Goal: Information Seeking & Learning: Understand process/instructions

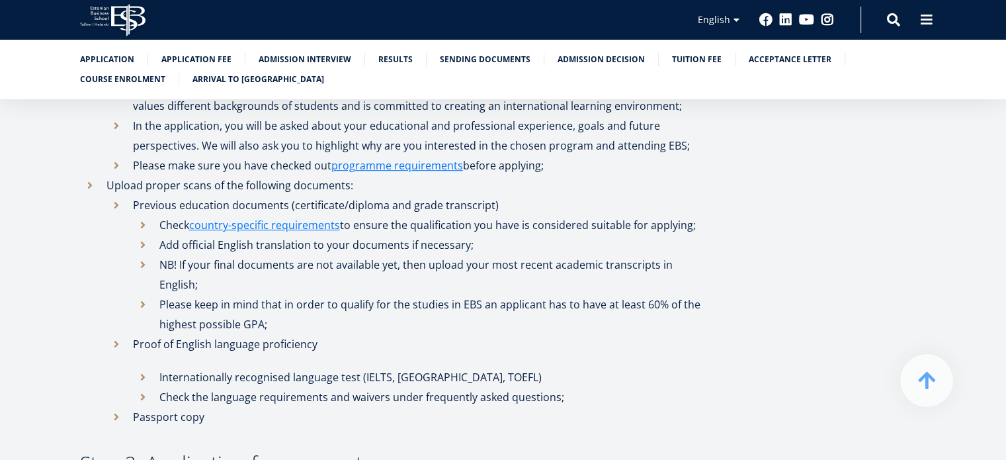
scroll to position [728, 0]
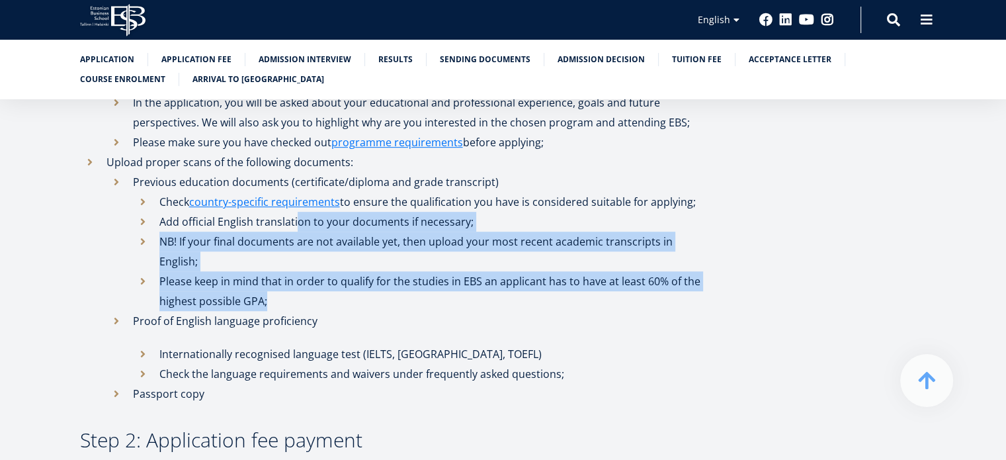
drag, startPoint x: 298, startPoint y: 228, endPoint x: 312, endPoint y: 279, distance: 52.8
click at [312, 279] on ul "Check country-specific requirements to ensure the qualification you have is con…" at bounding box center [421, 251] width 576 height 119
click at [315, 280] on li "Please keep in mind that in order to qualify for the studies in EBS an applican…" at bounding box center [421, 291] width 576 height 40
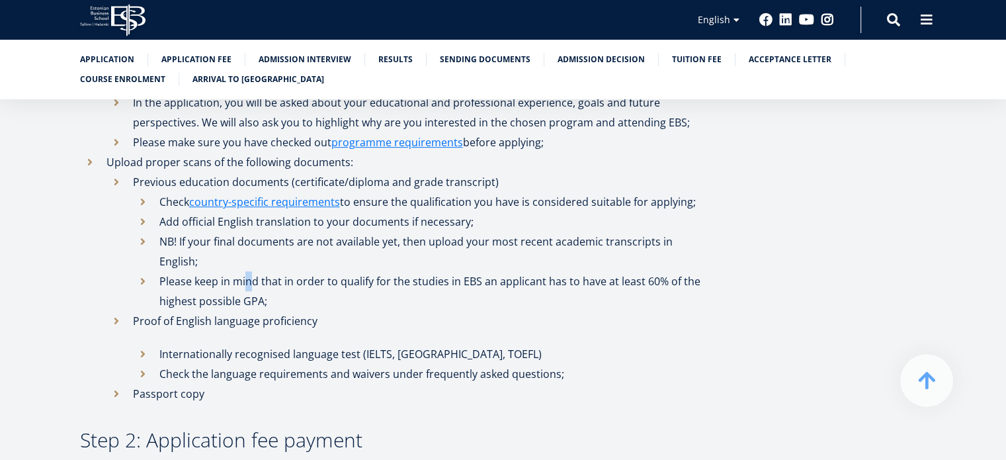
click at [247, 271] on li "Please keep in mind that in order to qualify for the studies in EBS an applican…" at bounding box center [421, 291] width 576 height 40
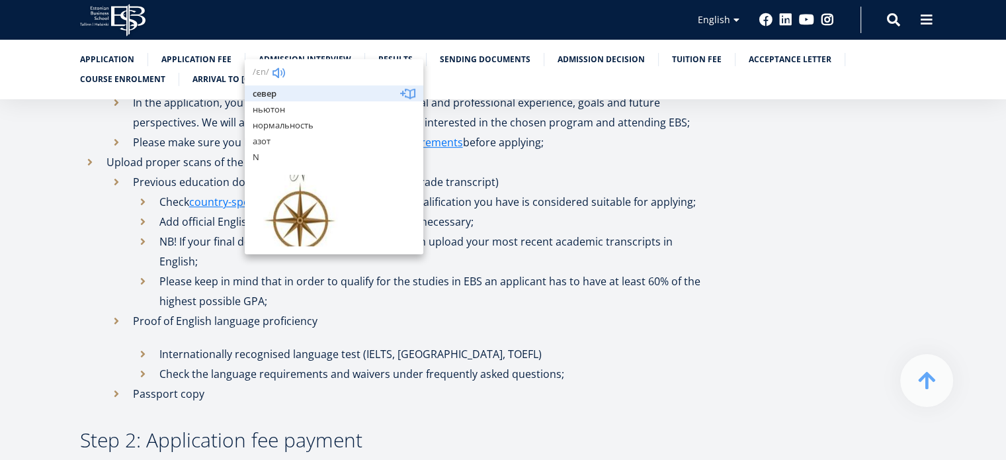
click at [287, 281] on li "Please keep in mind that in order to qualify for the studies in EBS an applican…" at bounding box center [421, 291] width 576 height 40
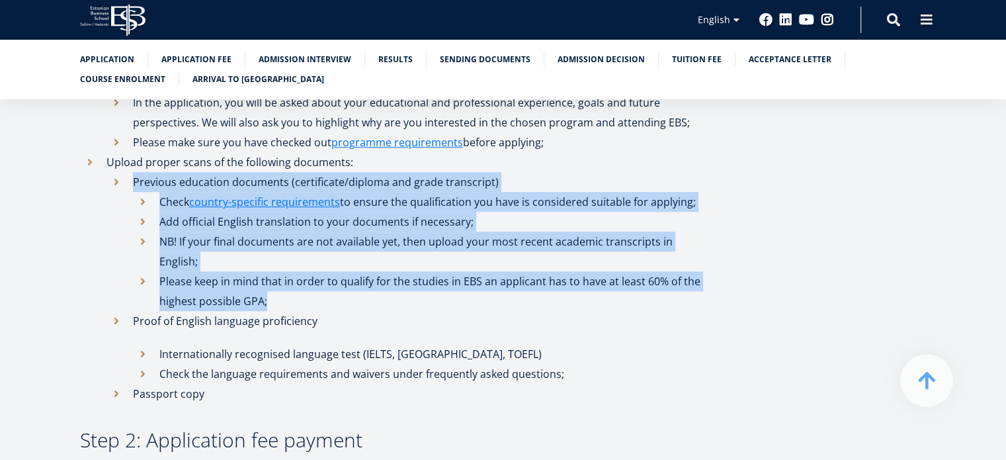
drag, startPoint x: 304, startPoint y: 281, endPoint x: 132, endPoint y: 185, distance: 197.3
click at [132, 185] on li "Previous education documents (certificate/diploma and grade transcript) Check c…" at bounding box center [408, 241] width 602 height 139
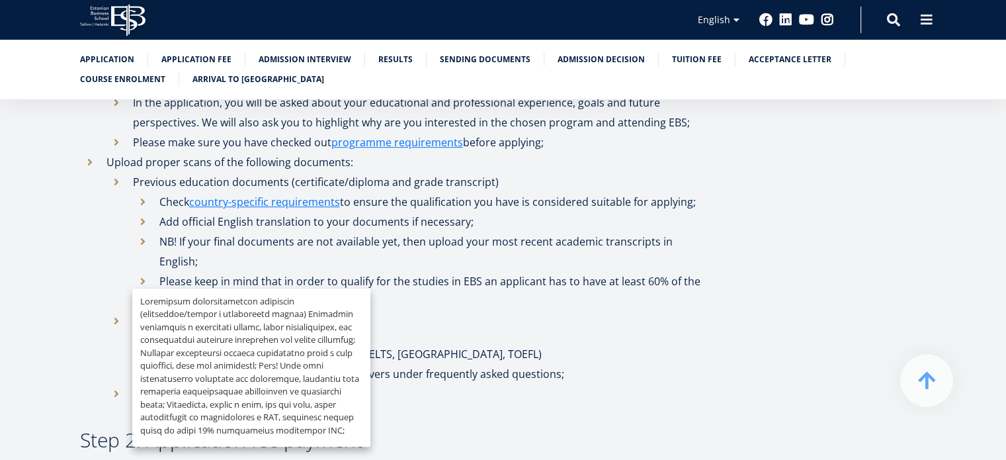
click at [418, 169] on li "Upload proper scans of the following documents: Previous education documents (c…" at bounding box center [394, 277] width 629 height 251
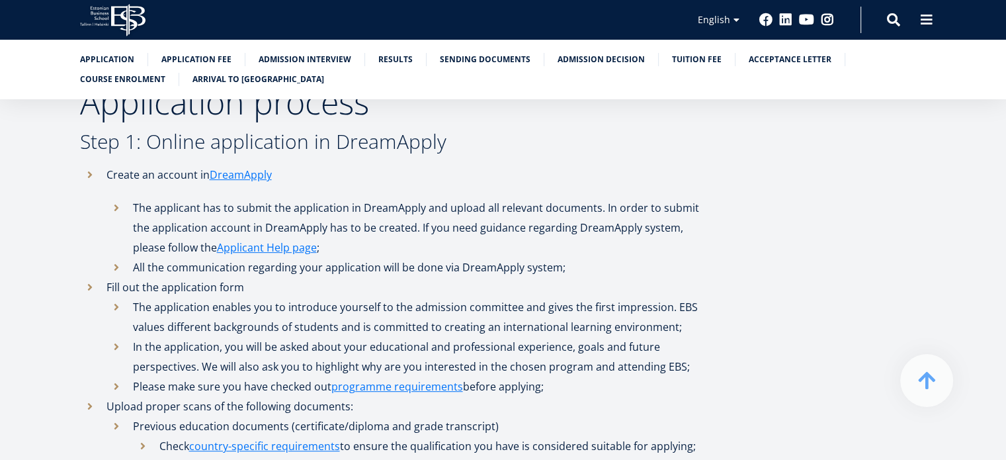
scroll to position [463, 0]
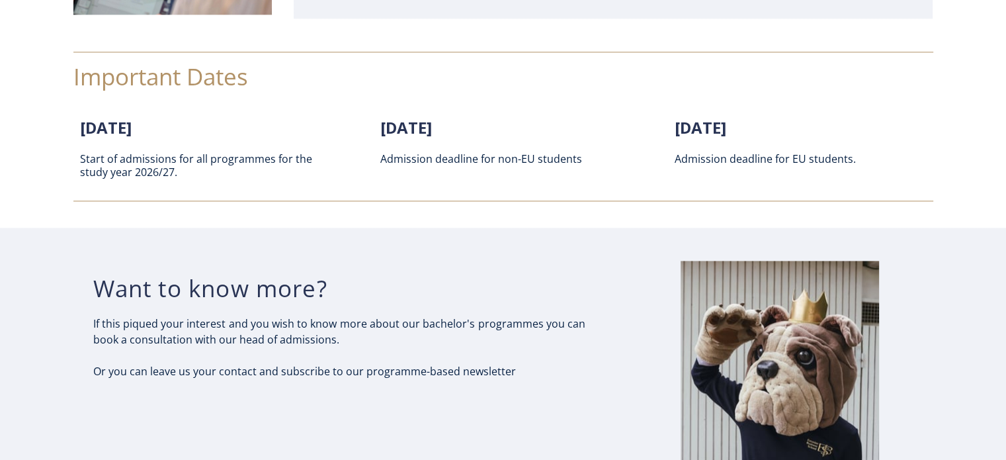
scroll to position [1786, 0]
